Goal: Information Seeking & Learning: Learn about a topic

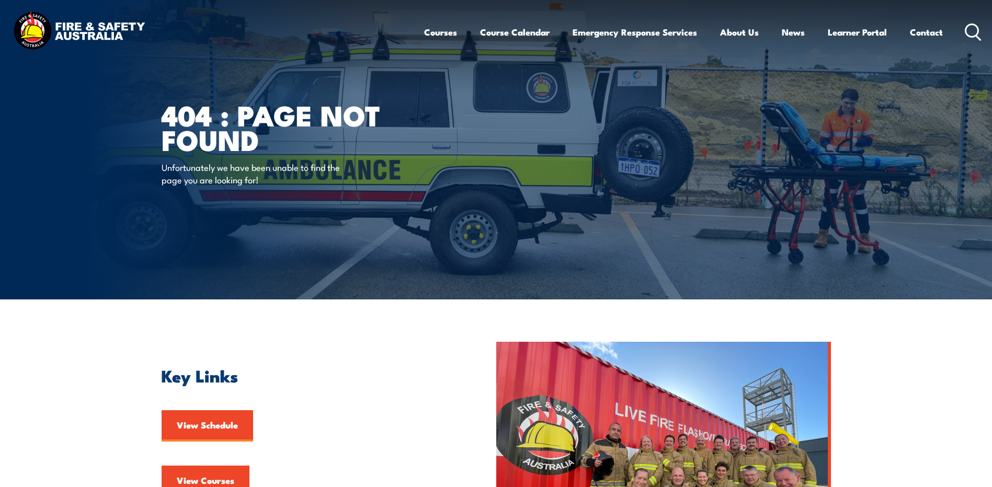
click at [971, 31] on icon at bounding box center [973, 32] width 17 height 17
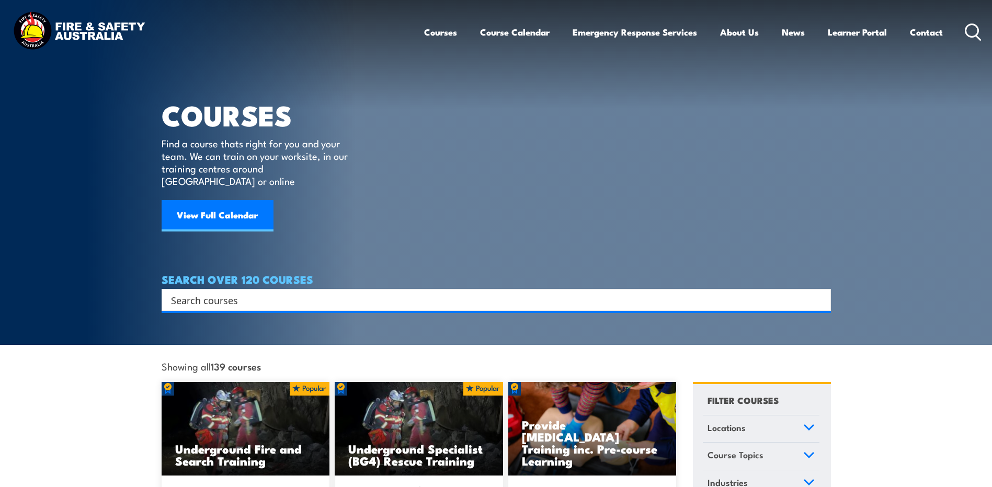
click at [281, 292] on input "Search input" at bounding box center [489, 300] width 637 height 16
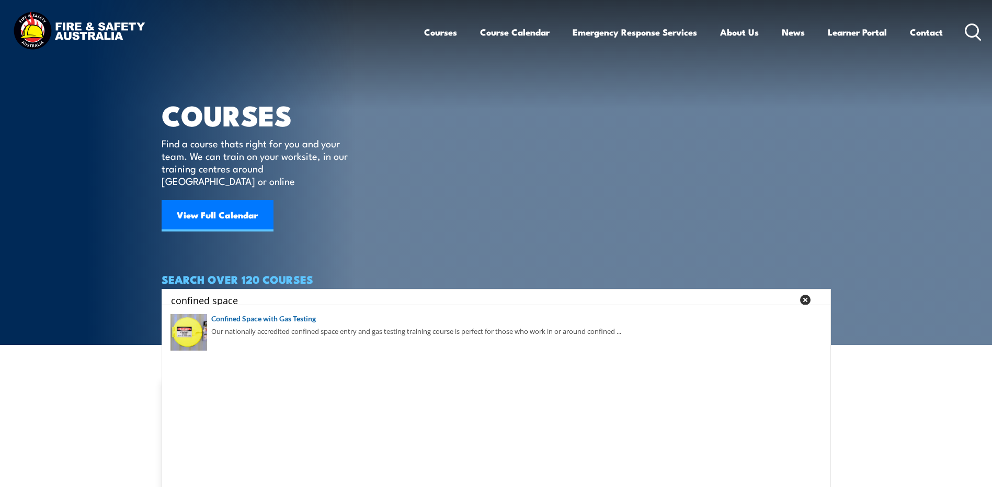
type input "confined space"
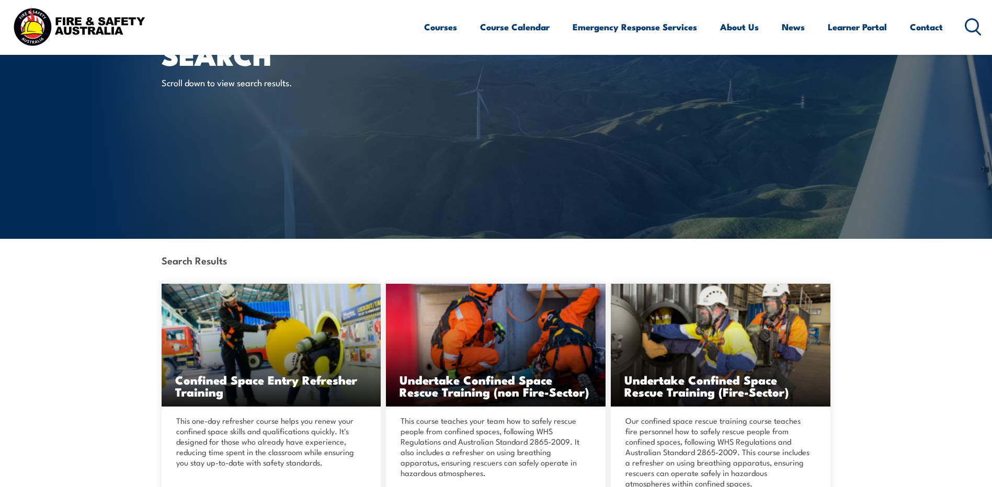
scroll to position [7, 0]
